Goal: Communication & Community: Answer question/provide support

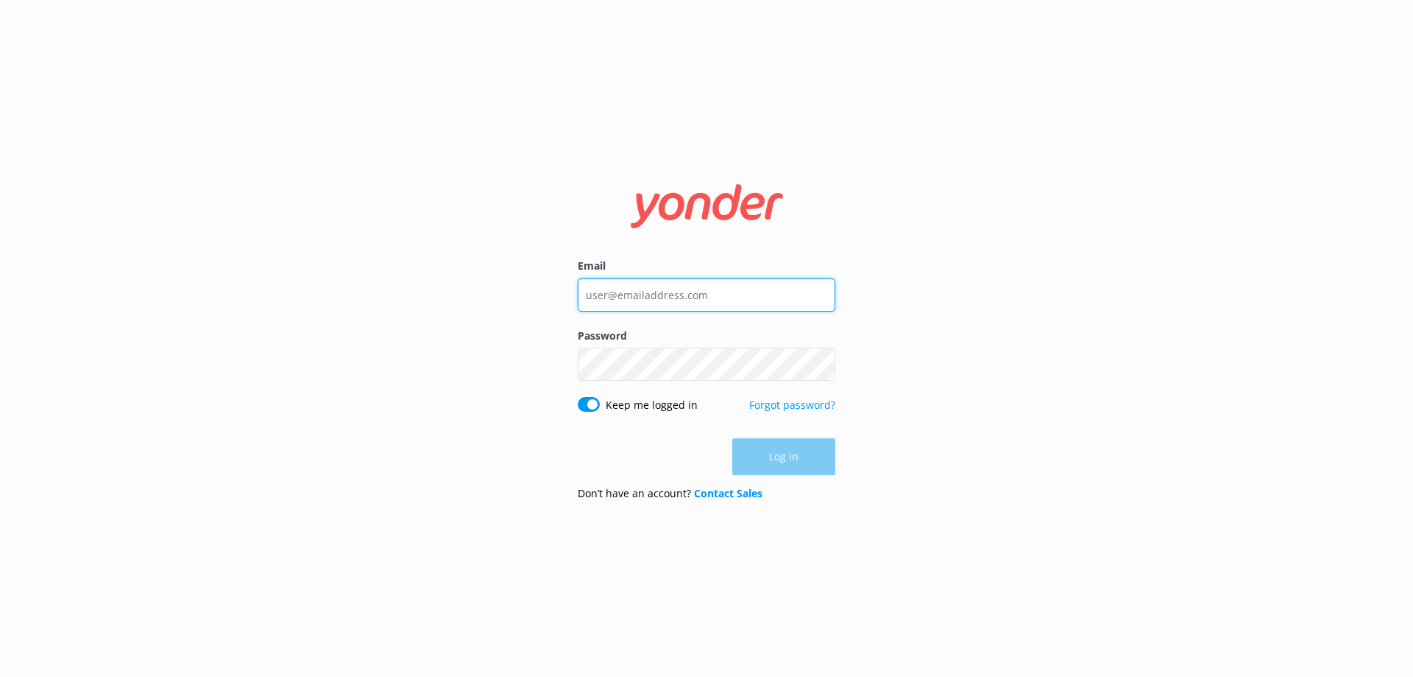
type input "[EMAIL_ADDRESS][DOMAIN_NAME]"
click at [771, 456] on div "Log in" at bounding box center [707, 456] width 258 height 37
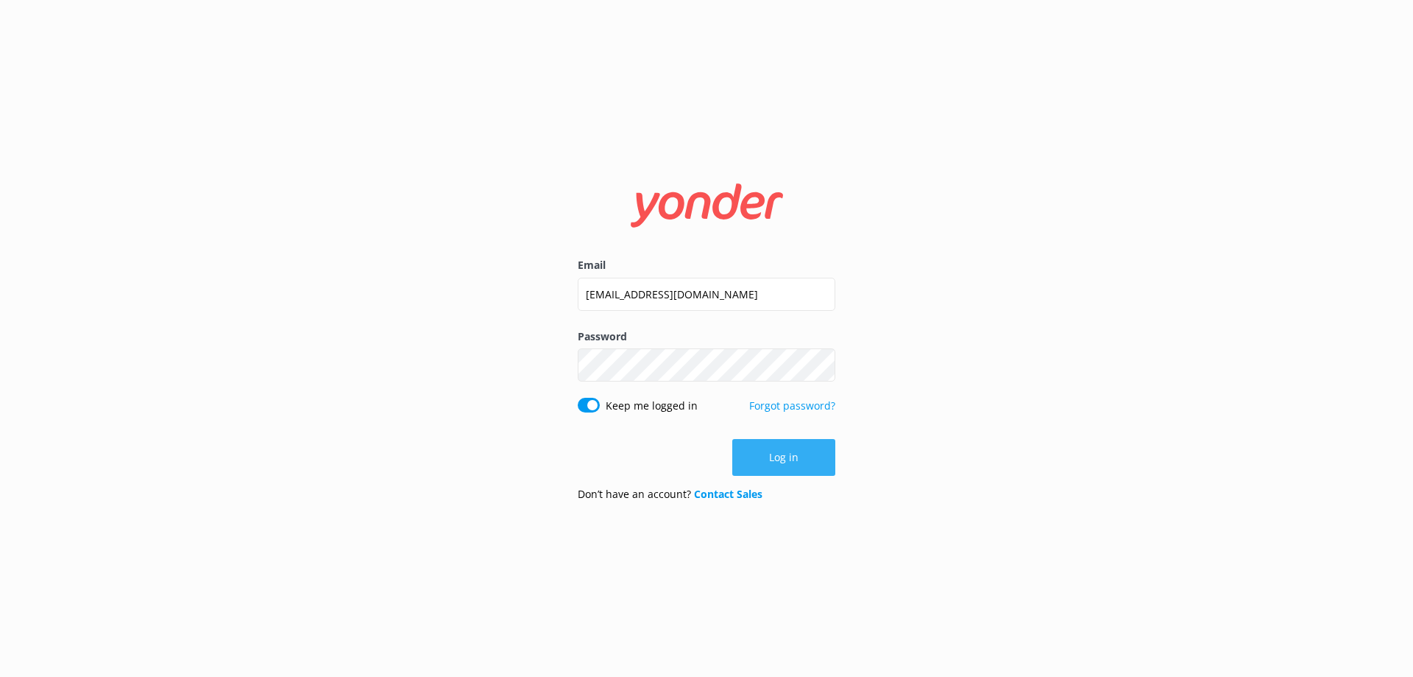
click at [785, 457] on button "Log in" at bounding box center [783, 457] width 103 height 37
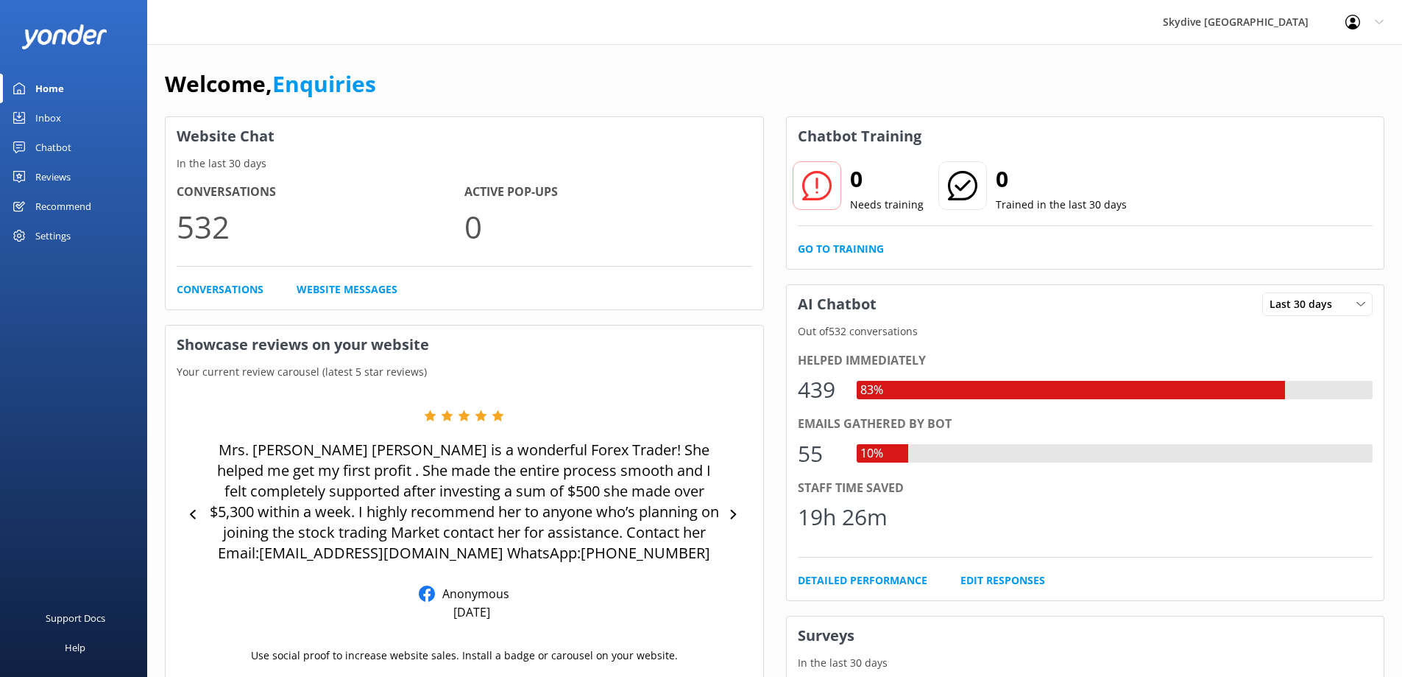
click at [63, 112] on link "Inbox" at bounding box center [73, 117] width 147 height 29
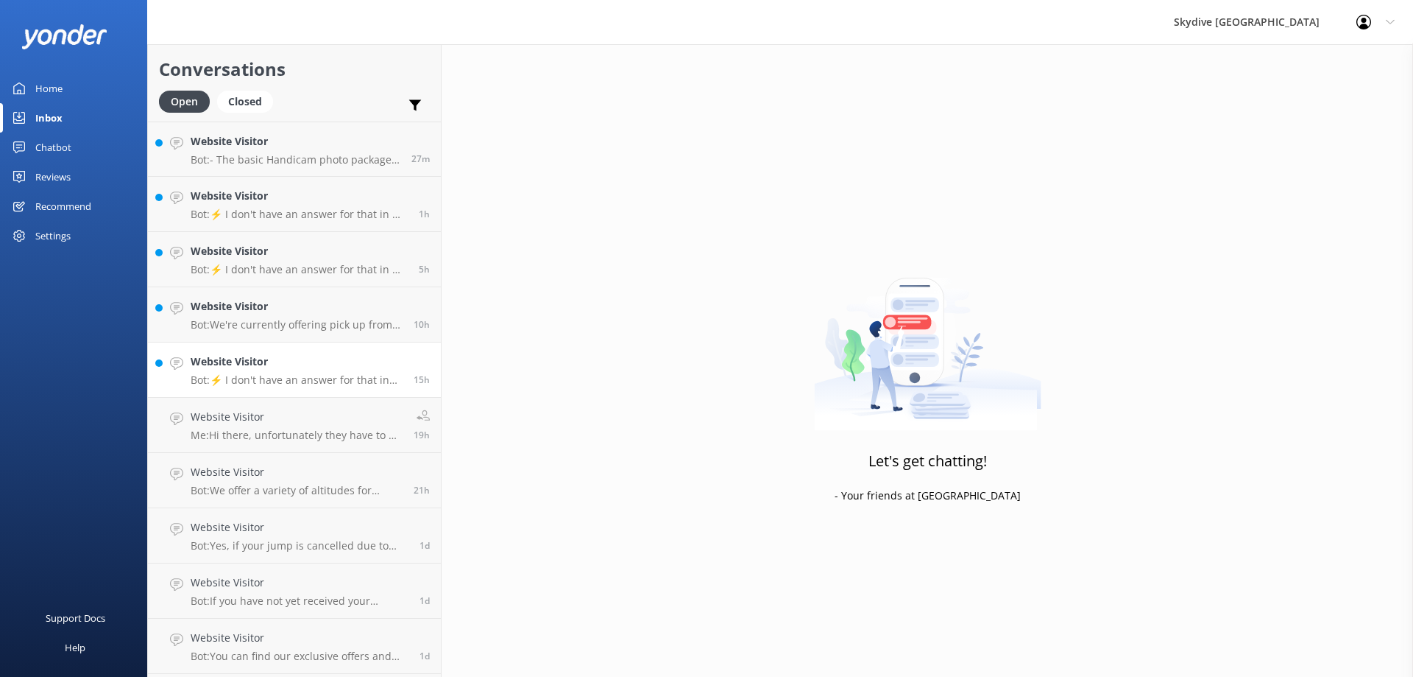
click at [302, 374] on p "Bot: ⚡ I don't have an answer for that in my knowledge base. Please try and rep…" at bounding box center [297, 379] width 212 height 13
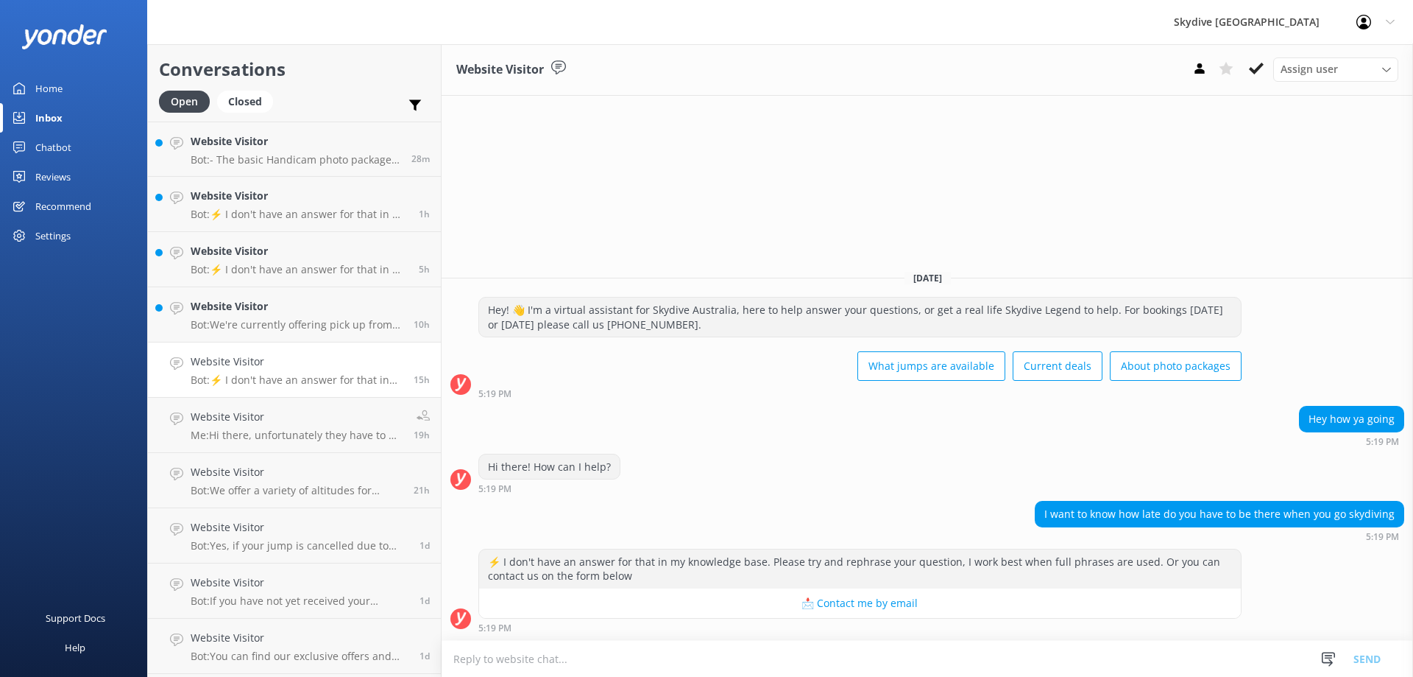
click at [1064, 646] on textarea at bounding box center [928, 658] width 972 height 36
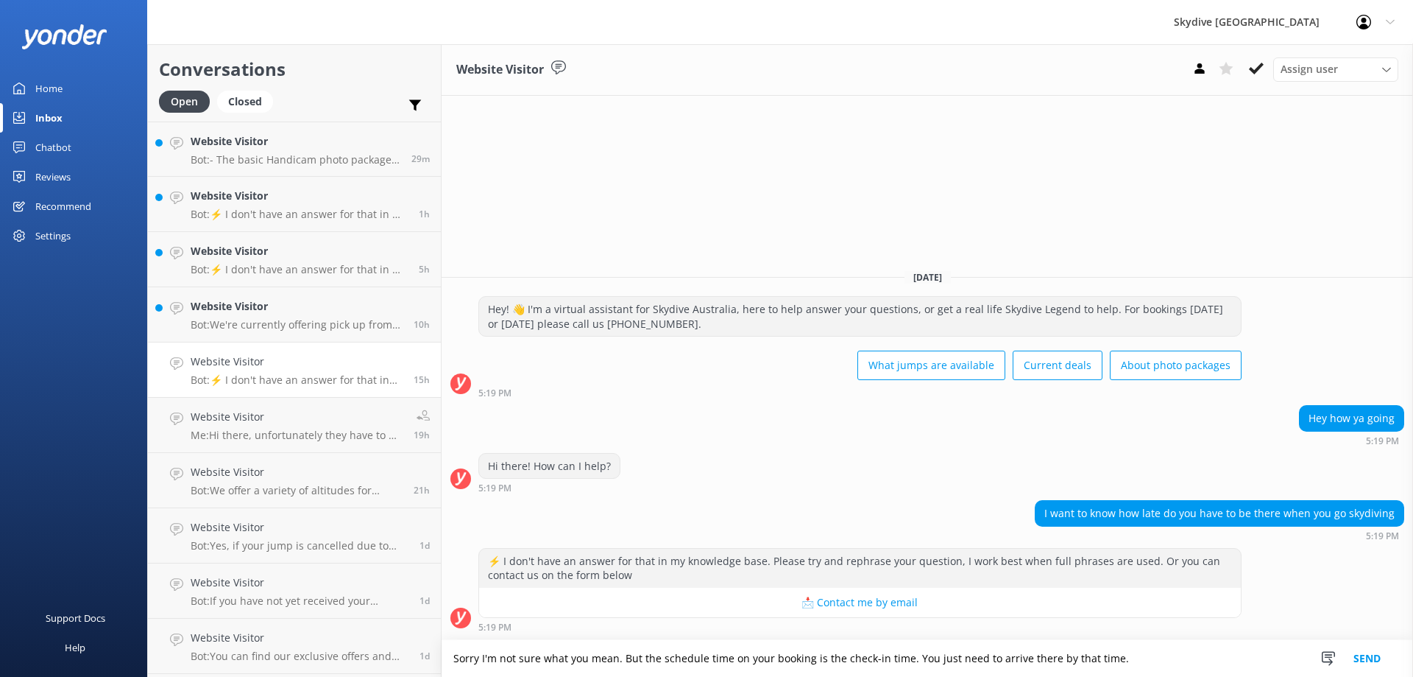
click at [699, 659] on textarea "Sorry I'm not sure what you mean. But the schedule time on your booking is the …" at bounding box center [928, 658] width 972 height 37
type textarea "Sorry I'm not sure what you mean. But the scheduled time on your booking is the…"
click at [1368, 660] on button "Send" at bounding box center [1367, 658] width 55 height 37
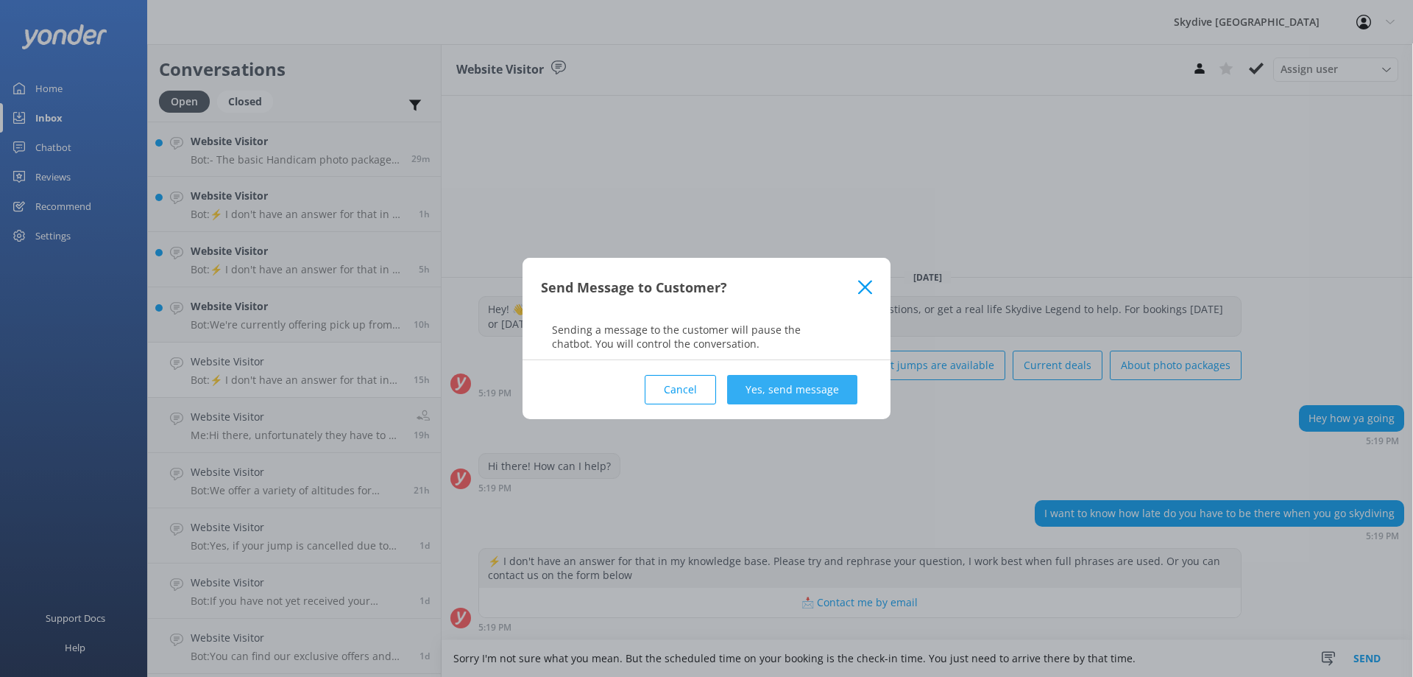
click at [813, 381] on button "Yes, send message" at bounding box center [792, 389] width 130 height 29
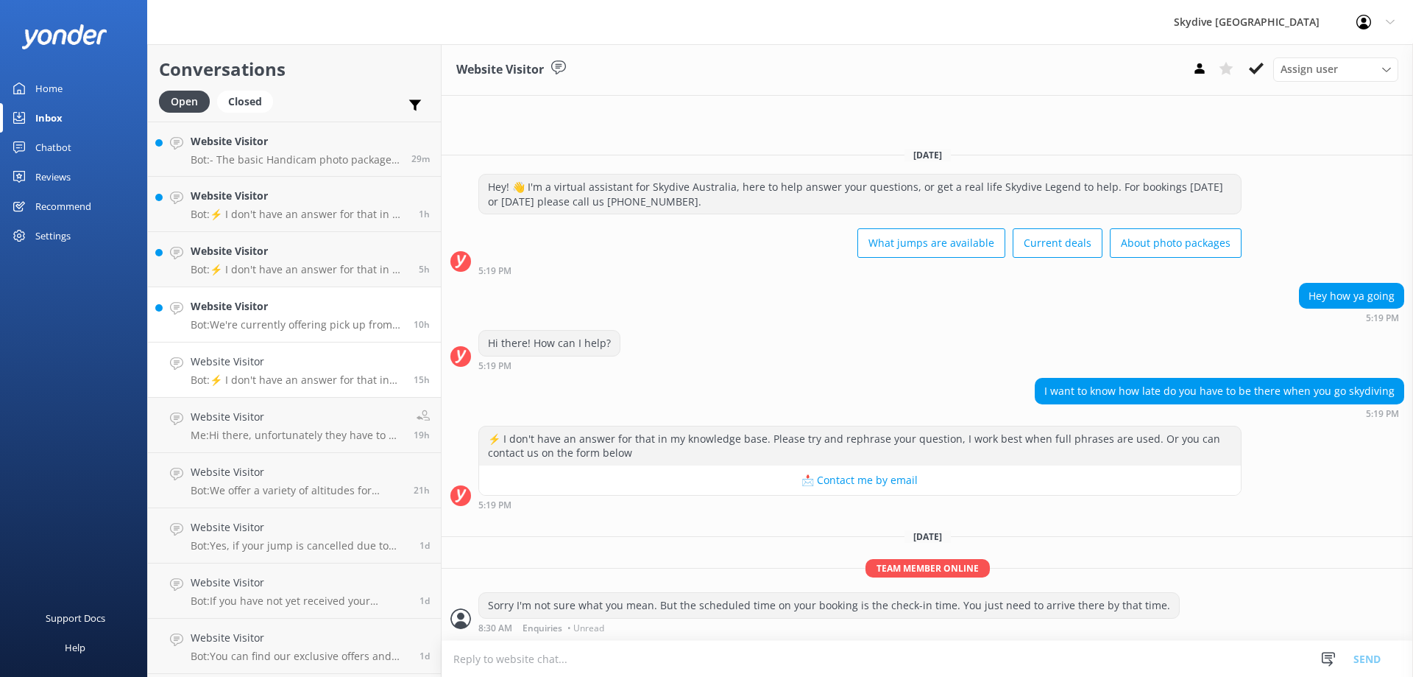
click at [209, 325] on p "Bot: We're currently offering pick up from the majority of our locations. Pleas…" at bounding box center [297, 324] width 212 height 13
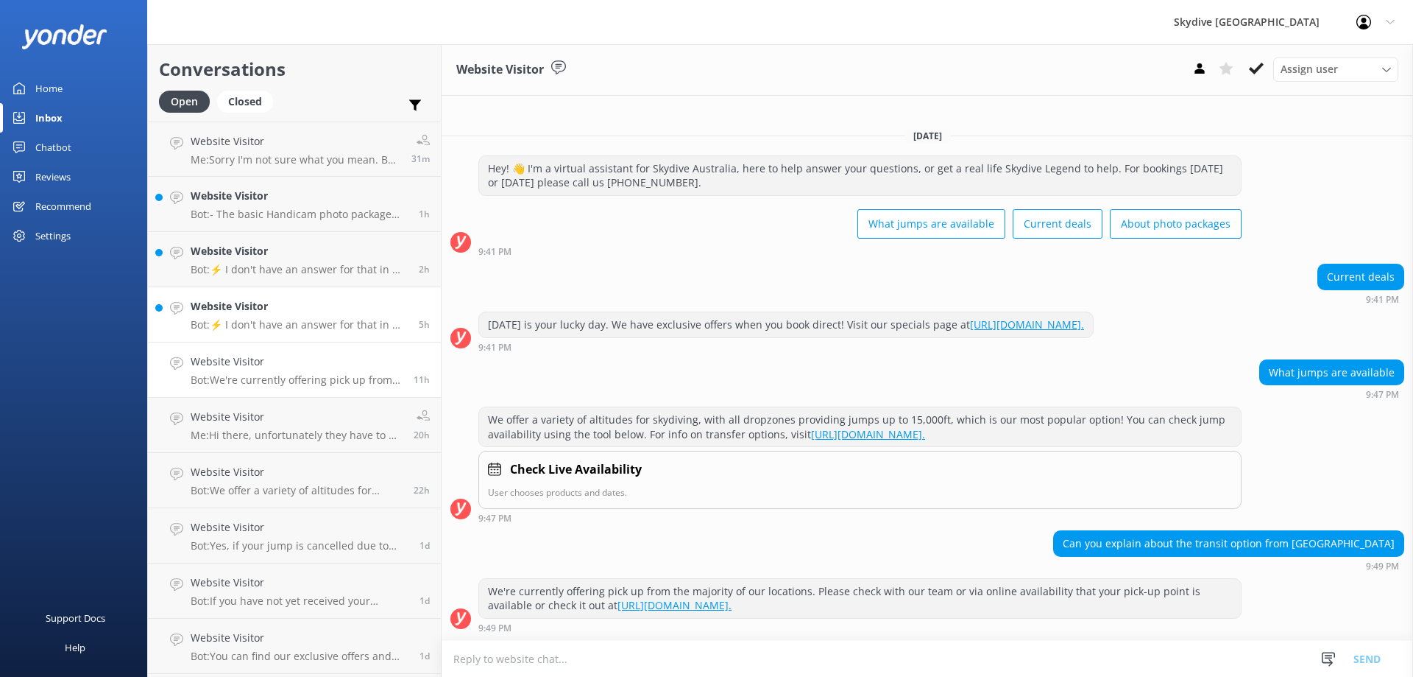
click at [266, 319] on p "Bot: ⚡ I don't have an answer for that in my knowledge base. Please try and rep…" at bounding box center [299, 324] width 217 height 13
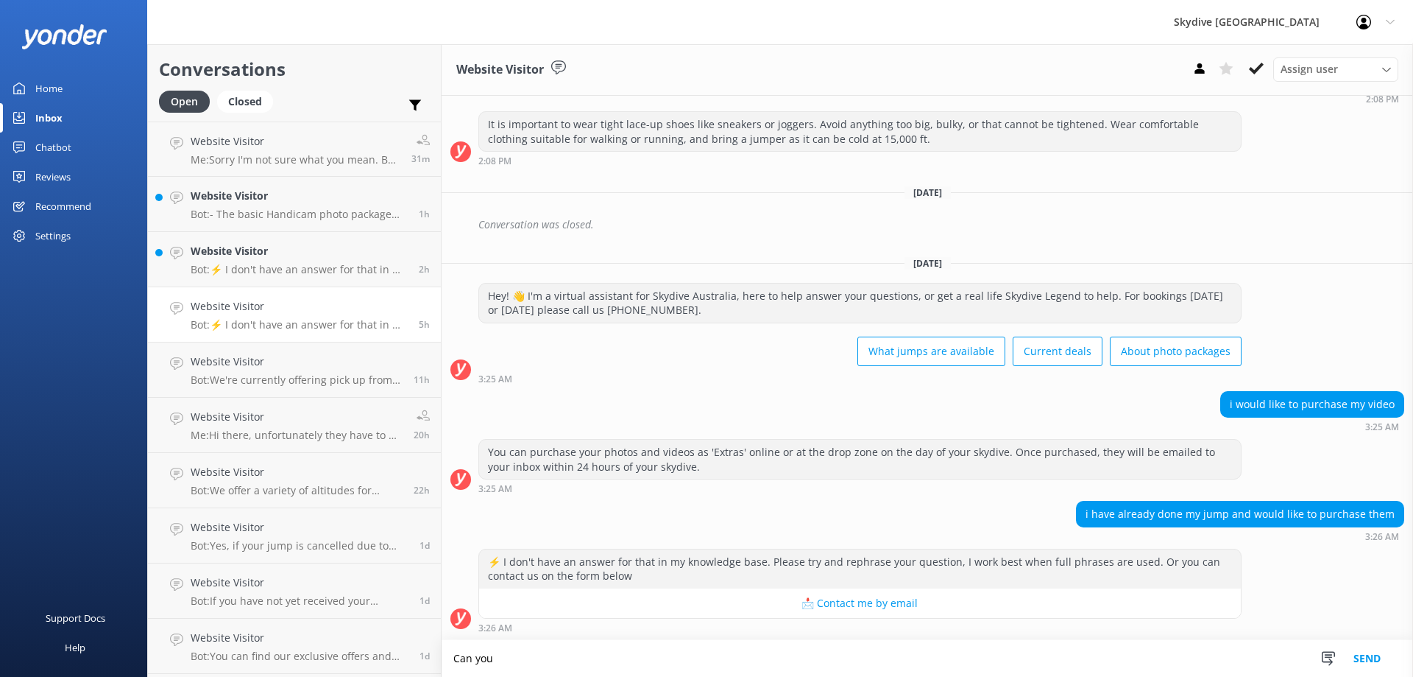
scroll to position [490, 0]
click at [824, 665] on textarea "Can you please call us or send us an email with your booking number to puchase …" at bounding box center [928, 658] width 972 height 37
click at [814, 659] on textarea "Can you please call us or send us an email with your booking number to puchase …" at bounding box center [928, 658] width 972 height 37
click at [454, 654] on textarea "Can you please call us or send us an email with your booking number to purchase…" at bounding box center [928, 658] width 972 height 37
click at [942, 661] on textarea "Hi there, can you please call us or send us an email with your booking number t…" at bounding box center [928, 658] width 972 height 37
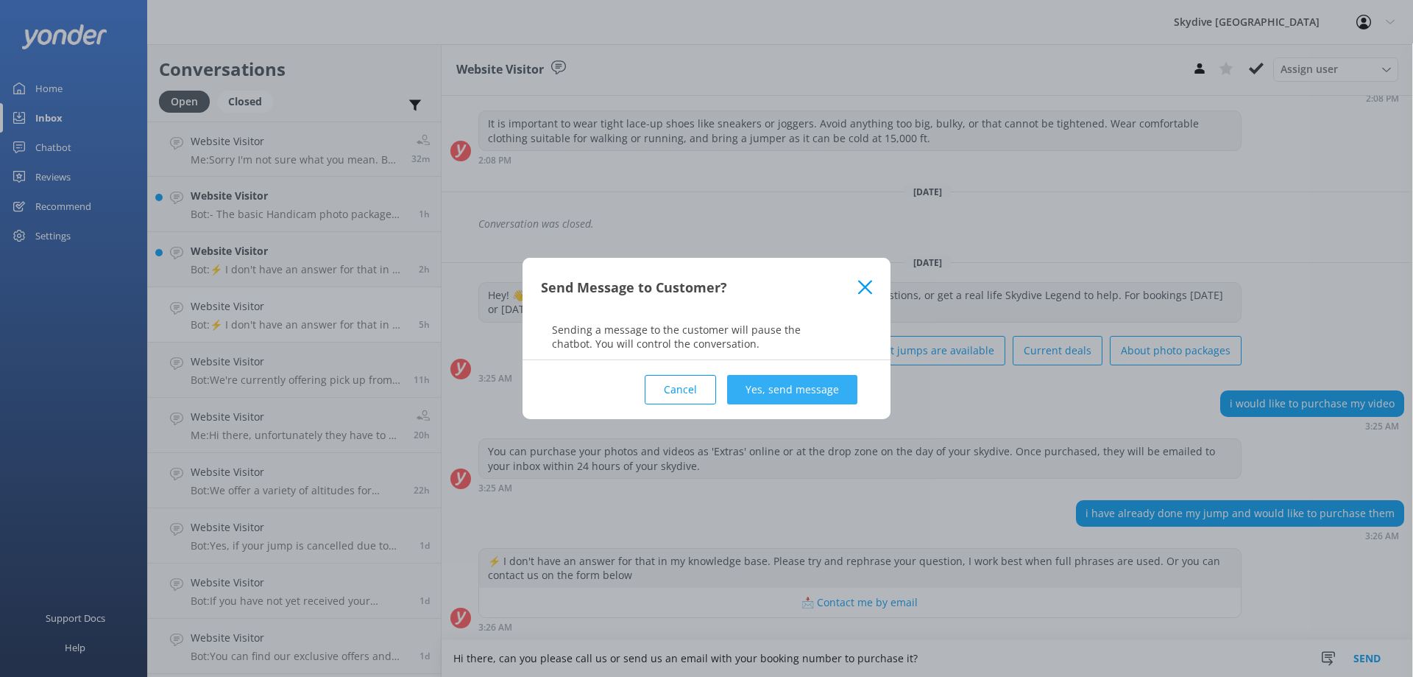
type textarea "Hi there, can you please call us or send us an email with your booking number t…"
click at [780, 384] on button "Yes, send message" at bounding box center [792, 389] width 130 height 29
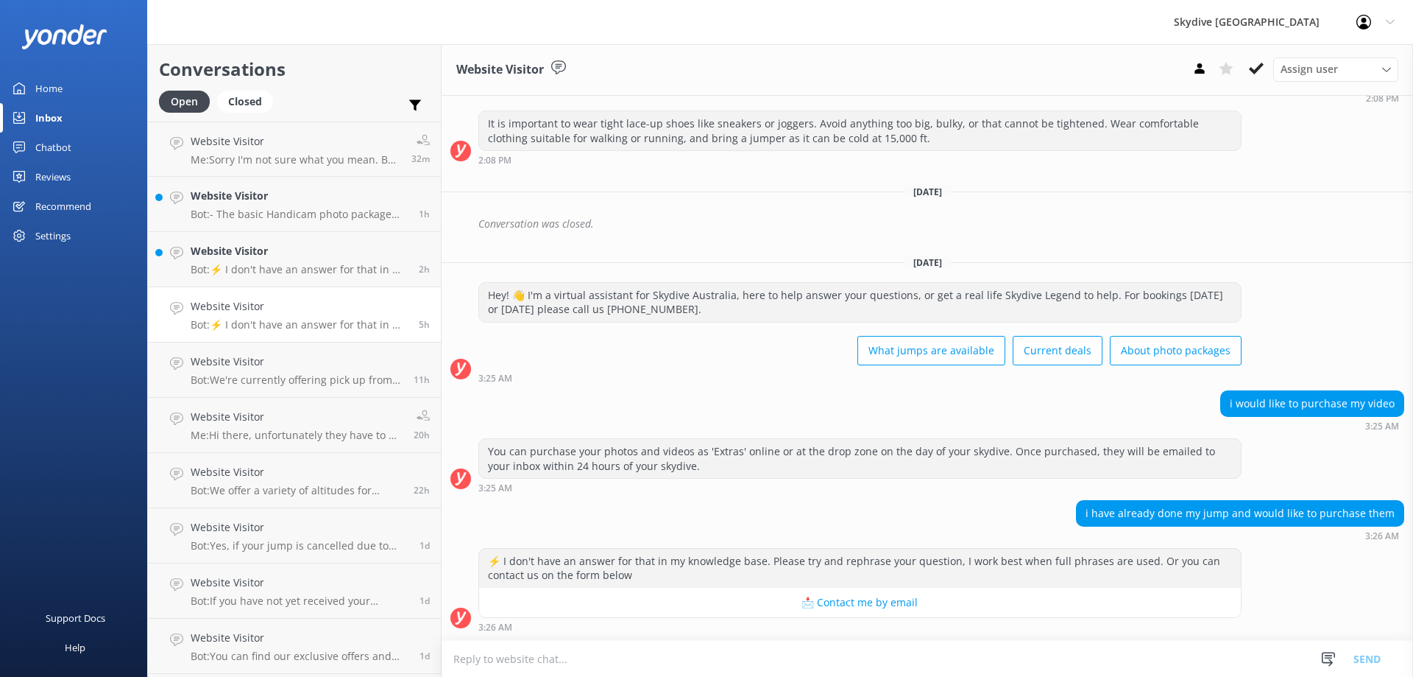
scroll to position [585, 0]
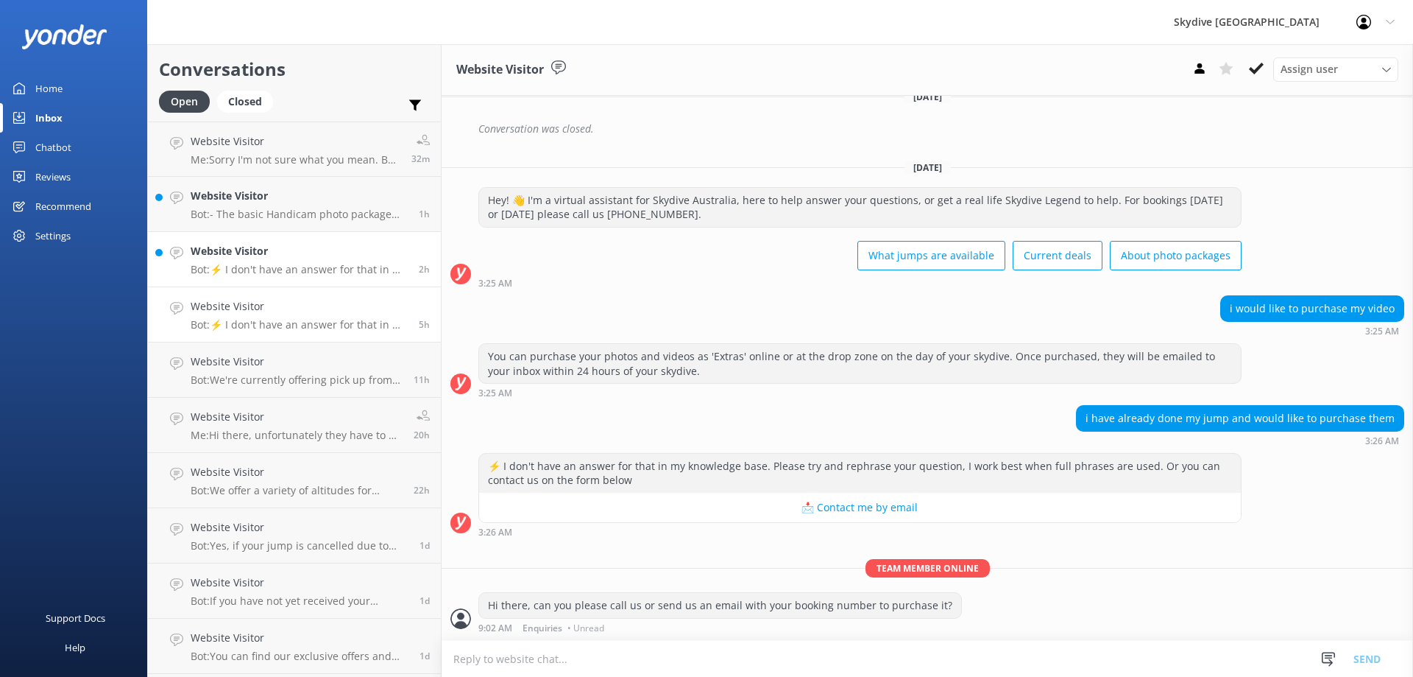
click at [285, 264] on p "Bot: ⚡ I don't have an answer for that in my knowledge base. Please try and rep…" at bounding box center [299, 269] width 217 height 13
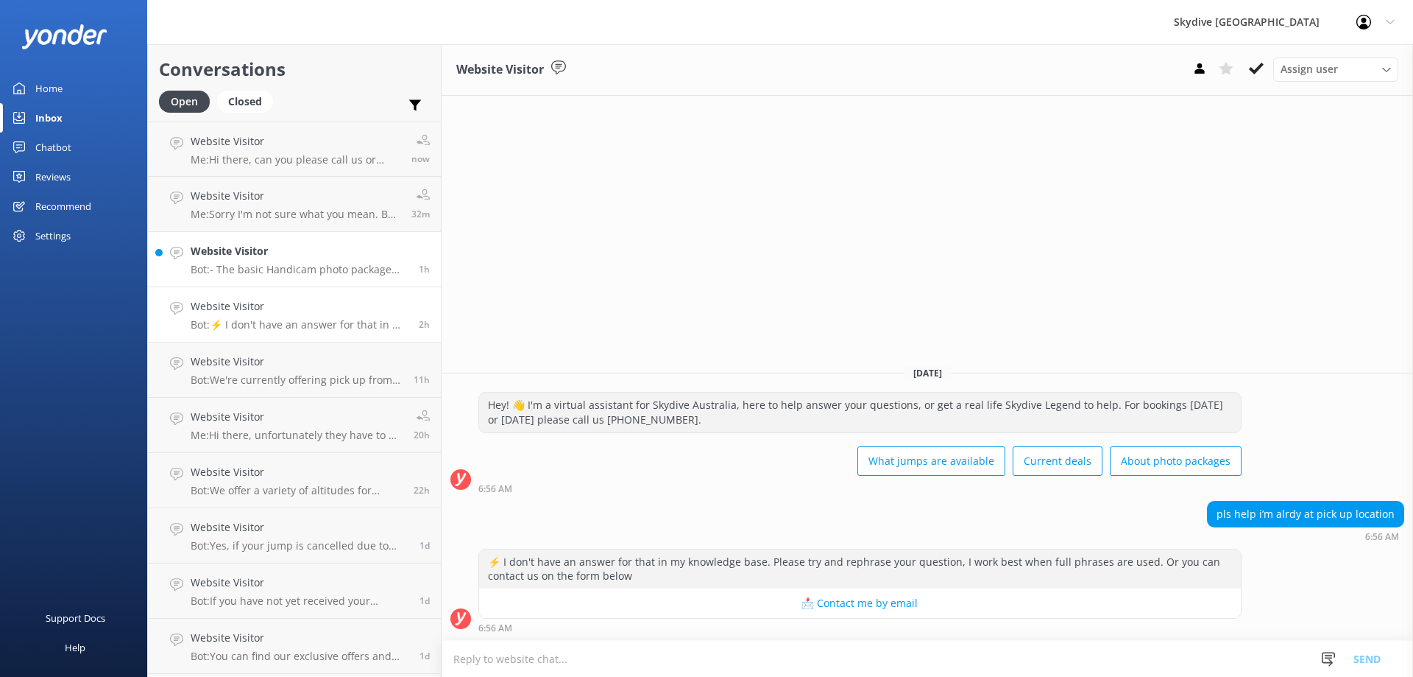
click at [258, 269] on p "Bot: - The basic Handicam photo package costs $129 per person and includes phot…" at bounding box center [299, 269] width 217 height 13
